Goal: Task Accomplishment & Management: Complete application form

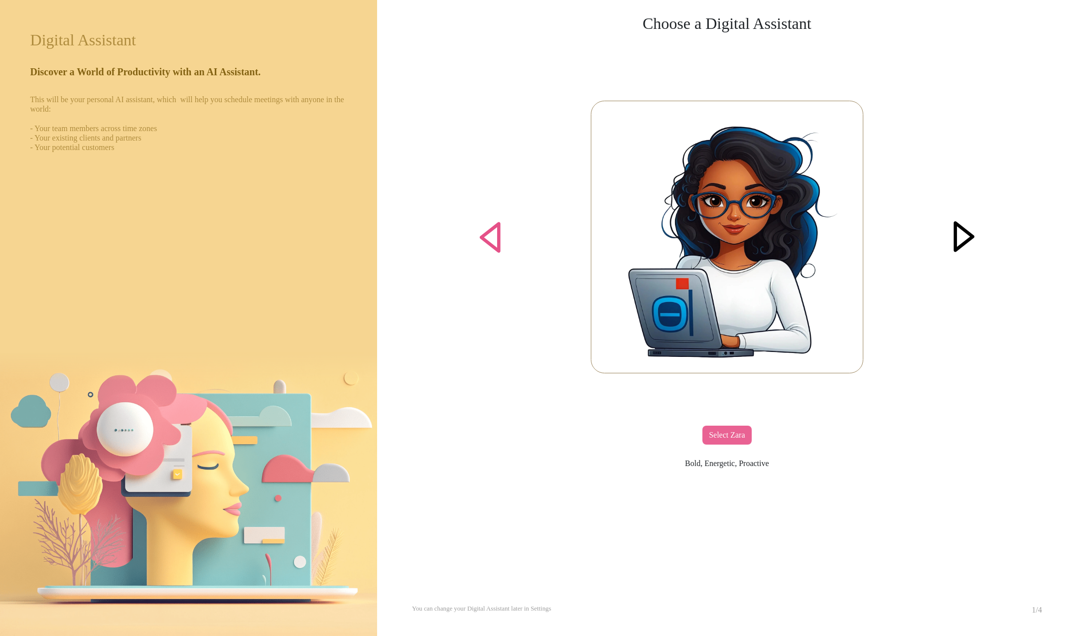
click at [966, 238] on div at bounding box center [964, 237] width 38 height 38
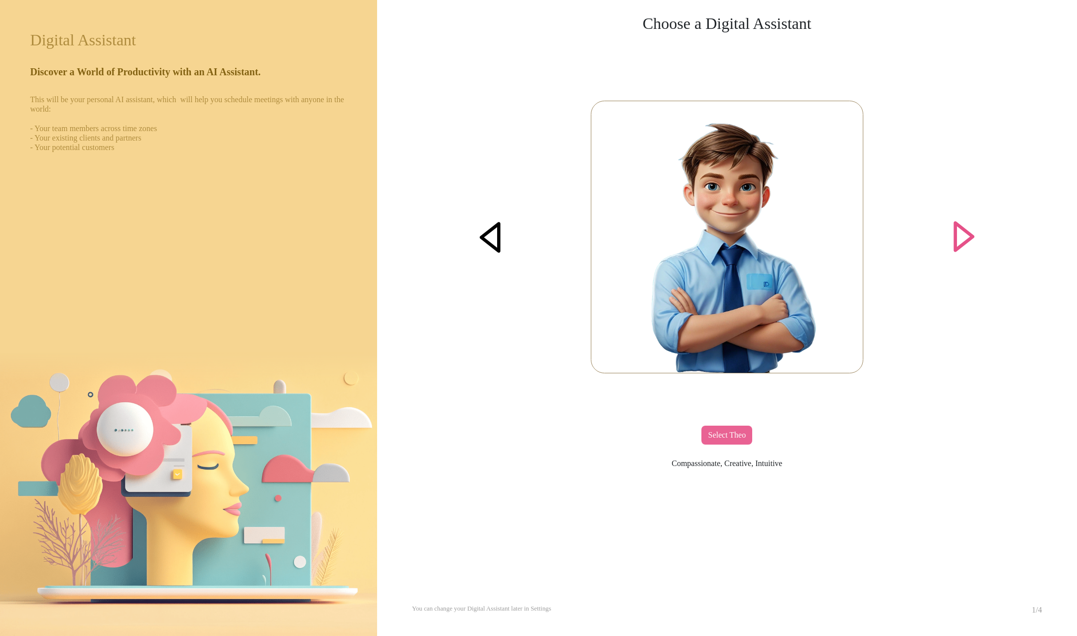
click at [497, 237] on div at bounding box center [490, 237] width 38 height 38
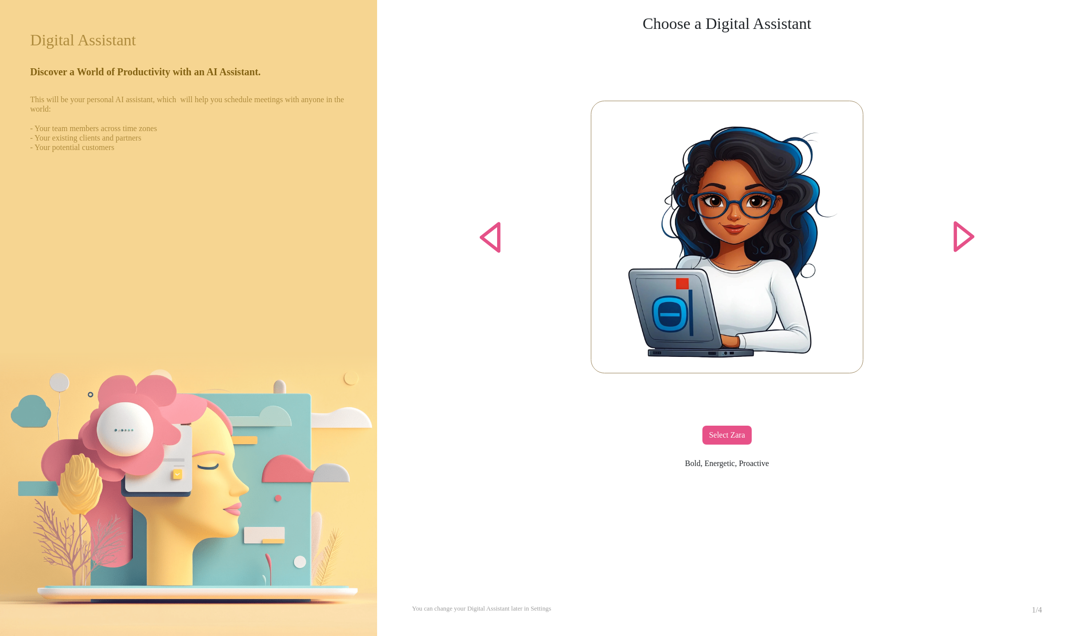
click at [726, 438] on div "Select Zara" at bounding box center [726, 434] width 49 height 19
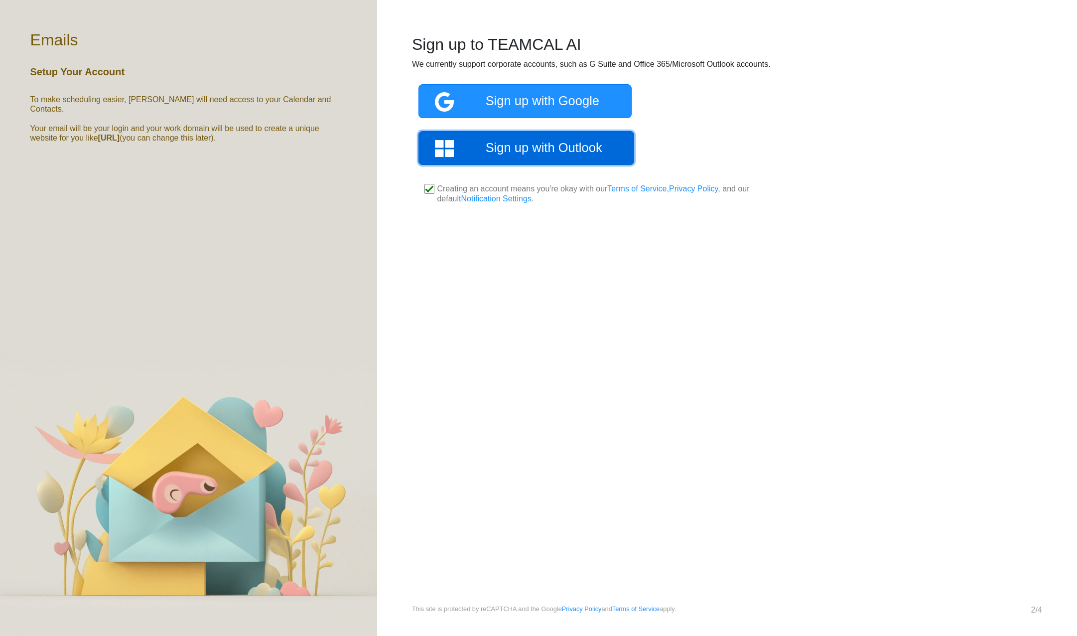
click at [540, 152] on link "Sign up with Outlook" at bounding box center [526, 148] width 216 height 34
